Goal: Task Accomplishment & Management: Manage account settings

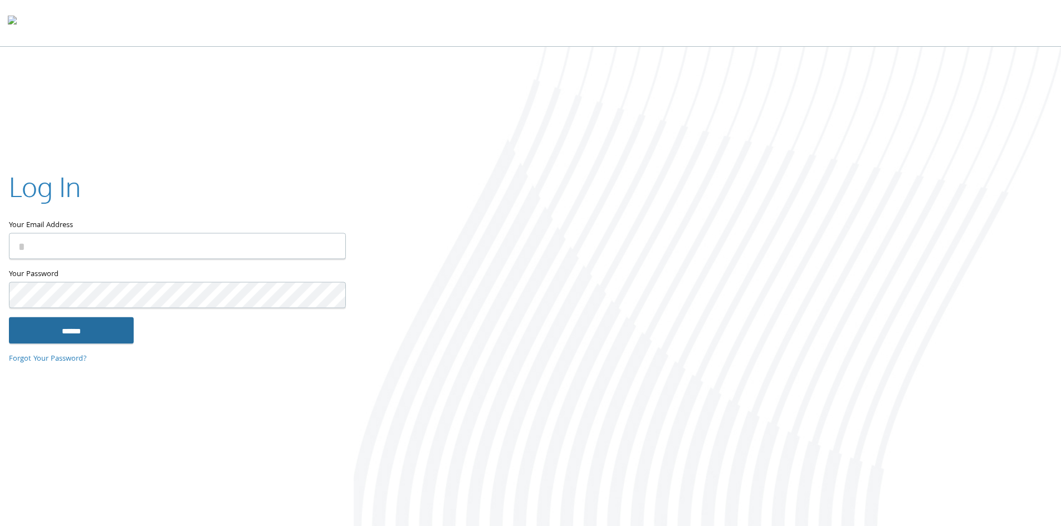
type input "**********"
click at [77, 333] on input "******" at bounding box center [71, 330] width 125 height 27
type input "**********"
click at [113, 334] on input "******" at bounding box center [71, 330] width 125 height 27
